Goal: Transaction & Acquisition: Purchase product/service

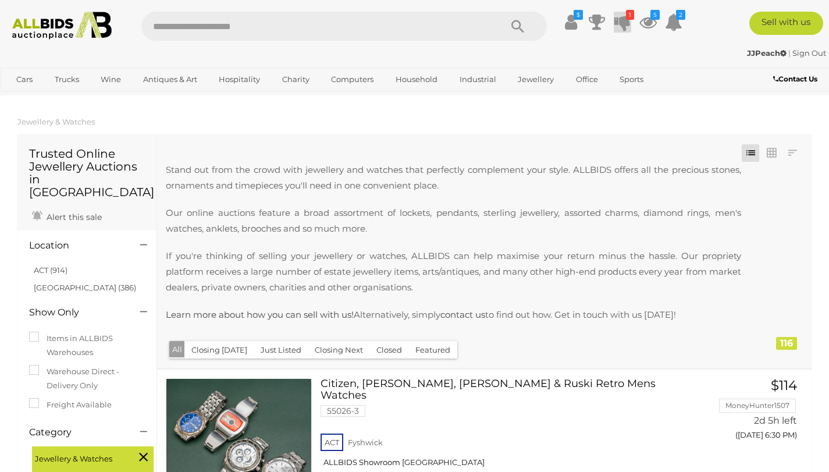
click at [618, 18] on icon at bounding box center [622, 22] width 16 height 21
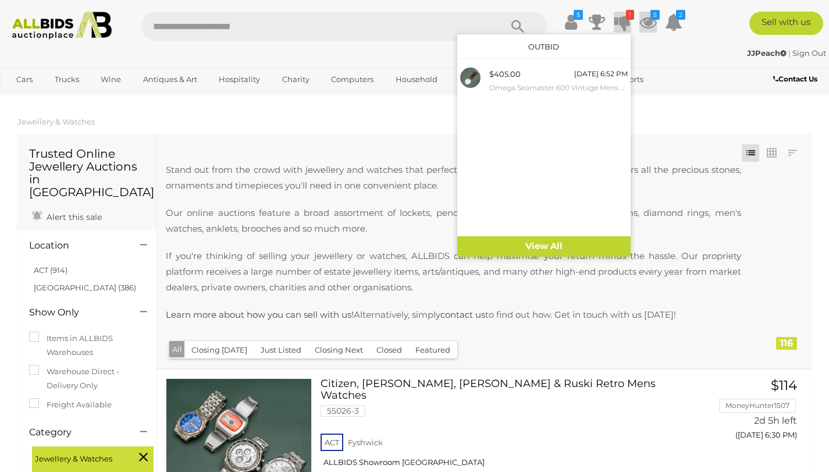
click at [645, 27] on icon at bounding box center [647, 22] width 17 height 21
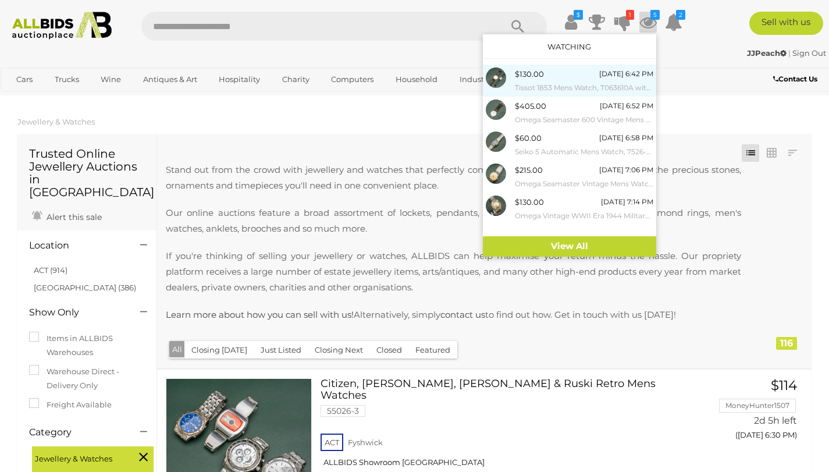
click at [534, 75] on span "$130.00" at bounding box center [529, 73] width 29 height 9
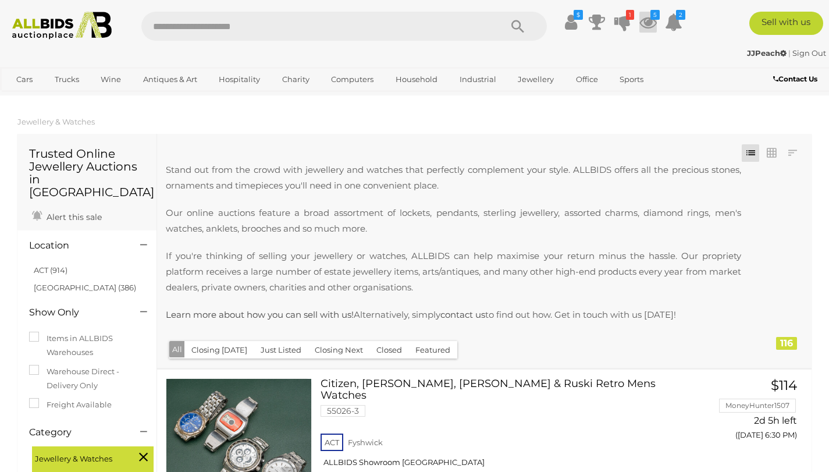
click at [653, 25] on icon at bounding box center [647, 22] width 17 height 21
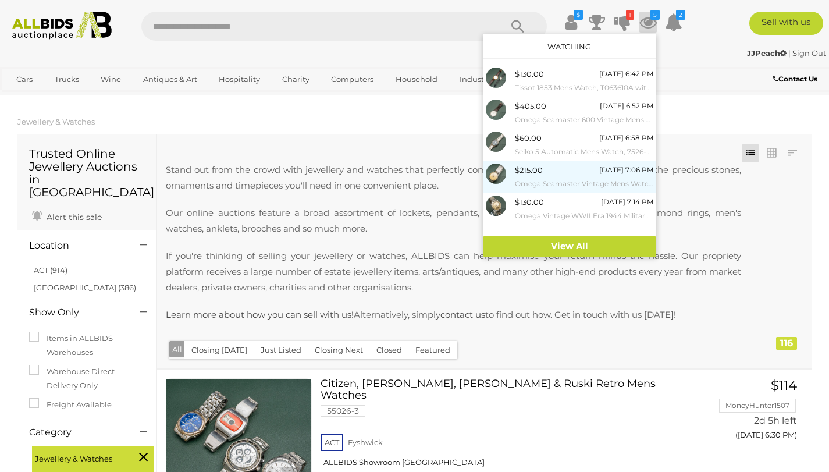
click at [538, 172] on span "$215.00" at bounding box center [529, 169] width 28 height 9
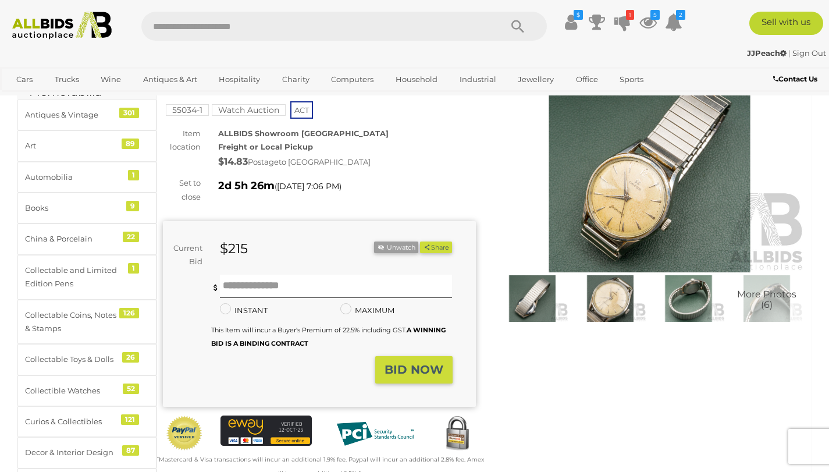
scroll to position [72, 0]
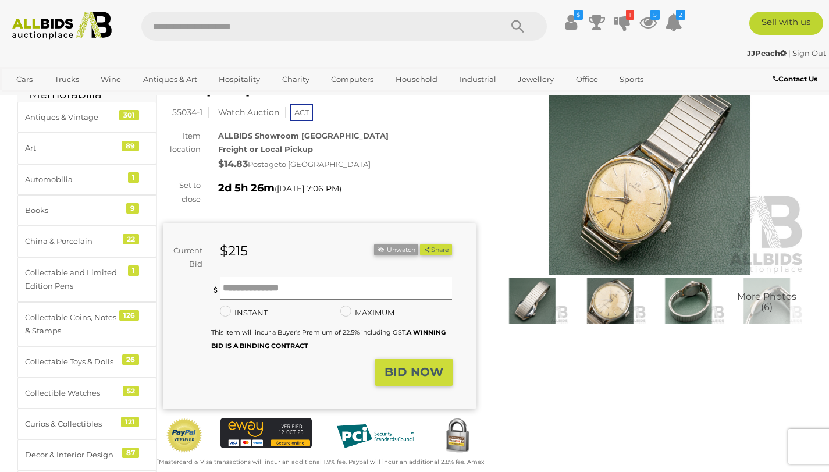
click at [633, 188] on img at bounding box center [649, 173] width 313 height 201
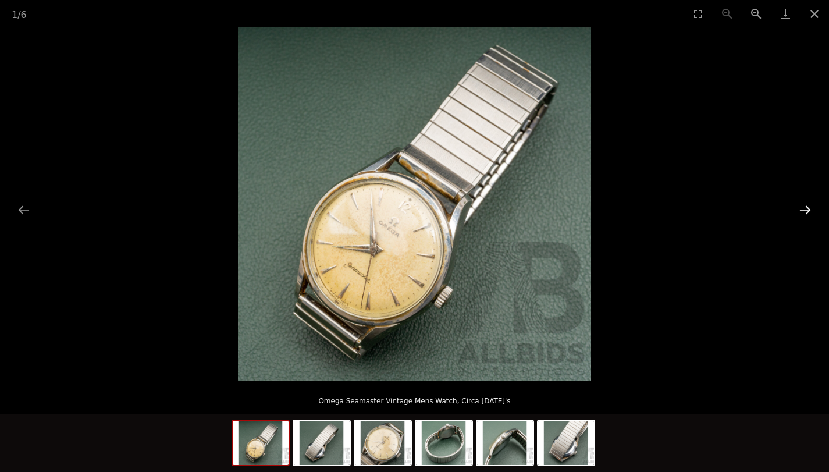
click at [801, 206] on button "Next slide" at bounding box center [805, 209] width 24 height 23
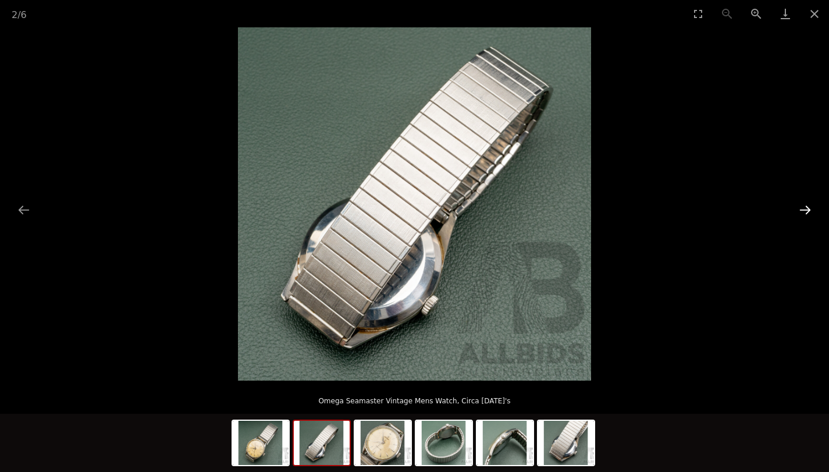
click at [801, 206] on button "Next slide" at bounding box center [805, 209] width 24 height 23
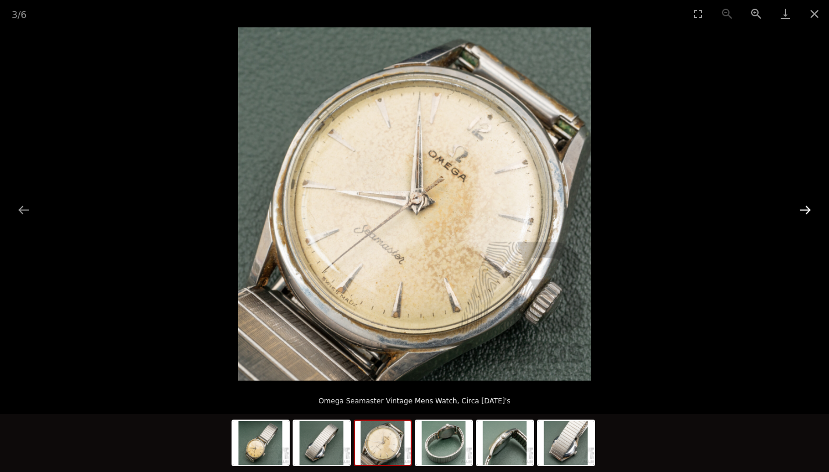
click at [801, 206] on button "Next slide" at bounding box center [805, 209] width 24 height 23
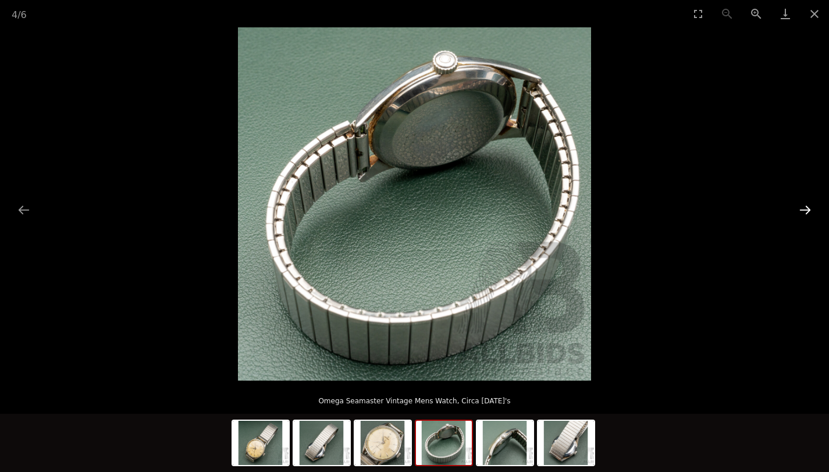
click at [801, 206] on button "Next slide" at bounding box center [805, 209] width 24 height 23
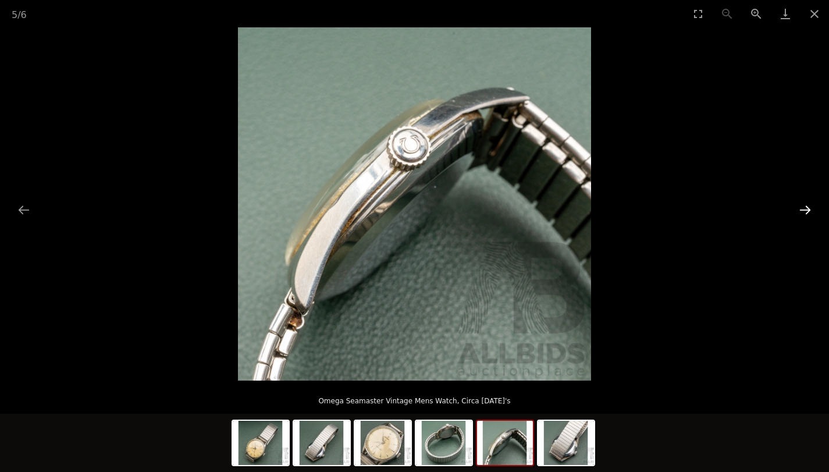
click at [801, 206] on button "Next slide" at bounding box center [805, 209] width 24 height 23
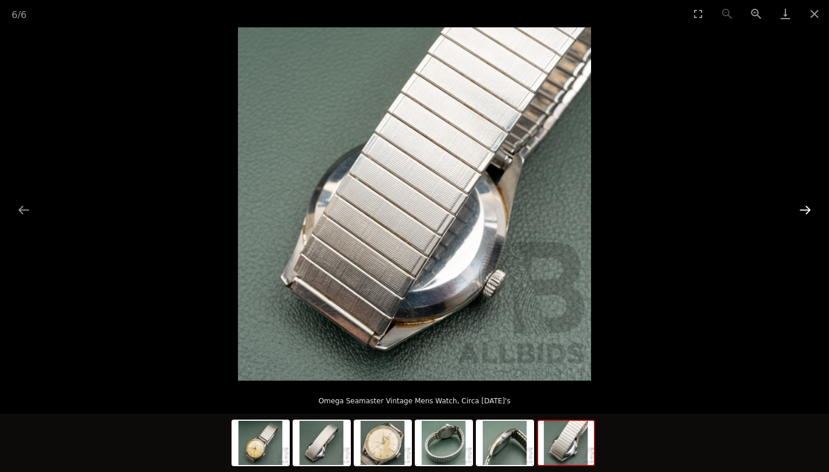
click at [801, 206] on button "Next slide" at bounding box center [805, 209] width 24 height 23
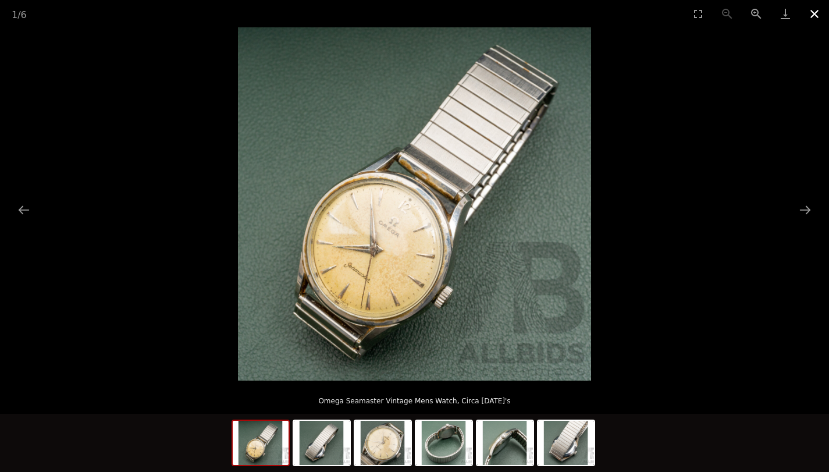
click at [816, 18] on button "Close gallery" at bounding box center [814, 13] width 29 height 27
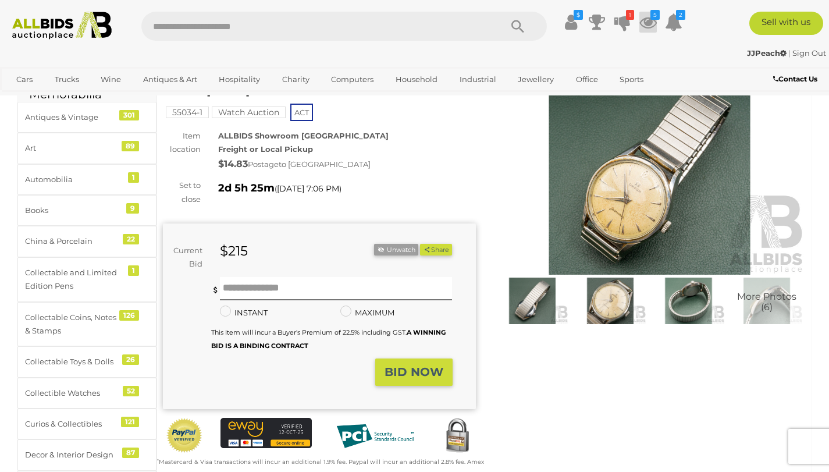
click at [653, 20] on icon at bounding box center [647, 22] width 17 height 21
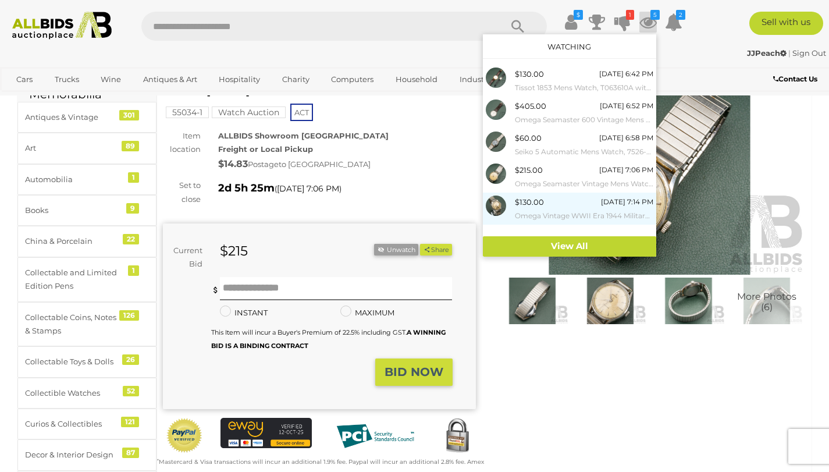
click at [543, 202] on div "$130.00 Tuesday 7:14 PM Omega Vintage WWII Era 1944 Military Watch, Manual Wind…" at bounding box center [584, 208] width 138 height 26
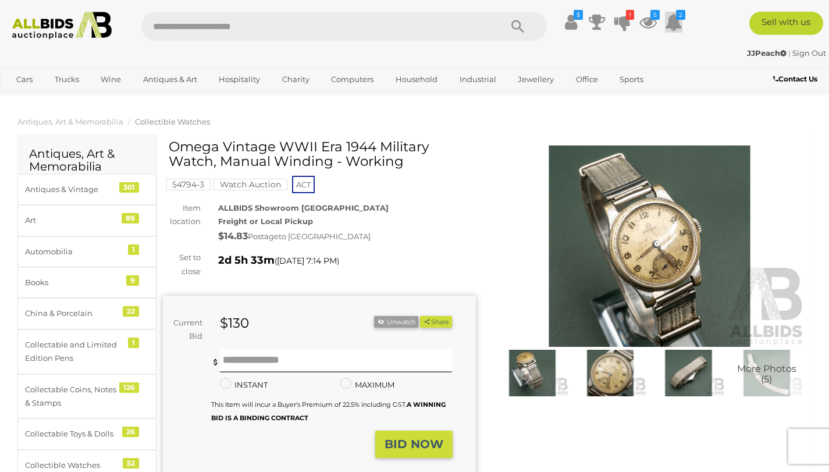
click at [673, 23] on icon at bounding box center [673, 22] width 17 height 21
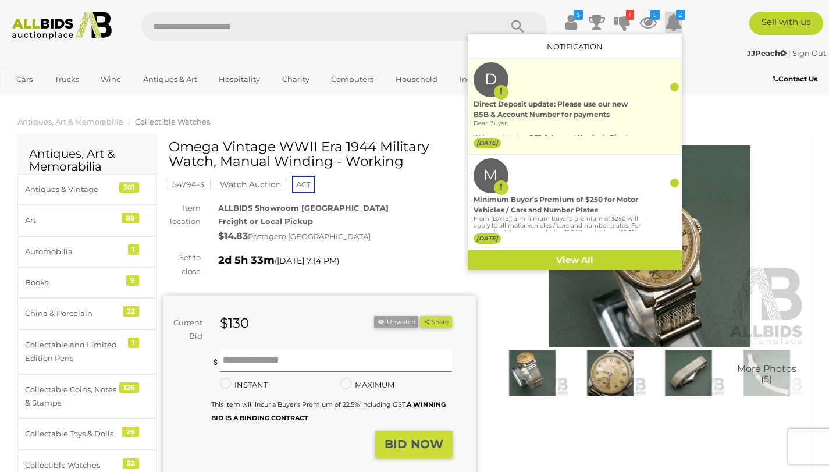
click at [545, 128] on p "Dear Buyer, We’ve updated our BSB & Account Number for Direct Deposit . Payment…" at bounding box center [556, 151] width 167 height 63
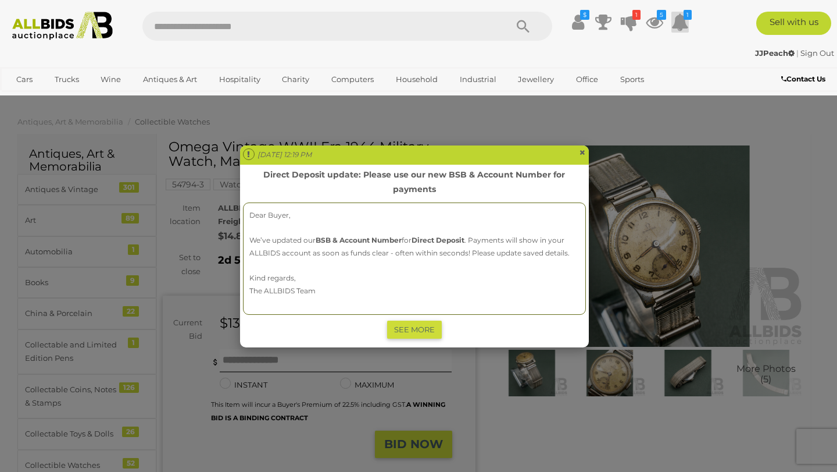
click at [584, 145] on span "×" at bounding box center [582, 152] width 7 height 14
